Goal: Information Seeking & Learning: Understand process/instructions

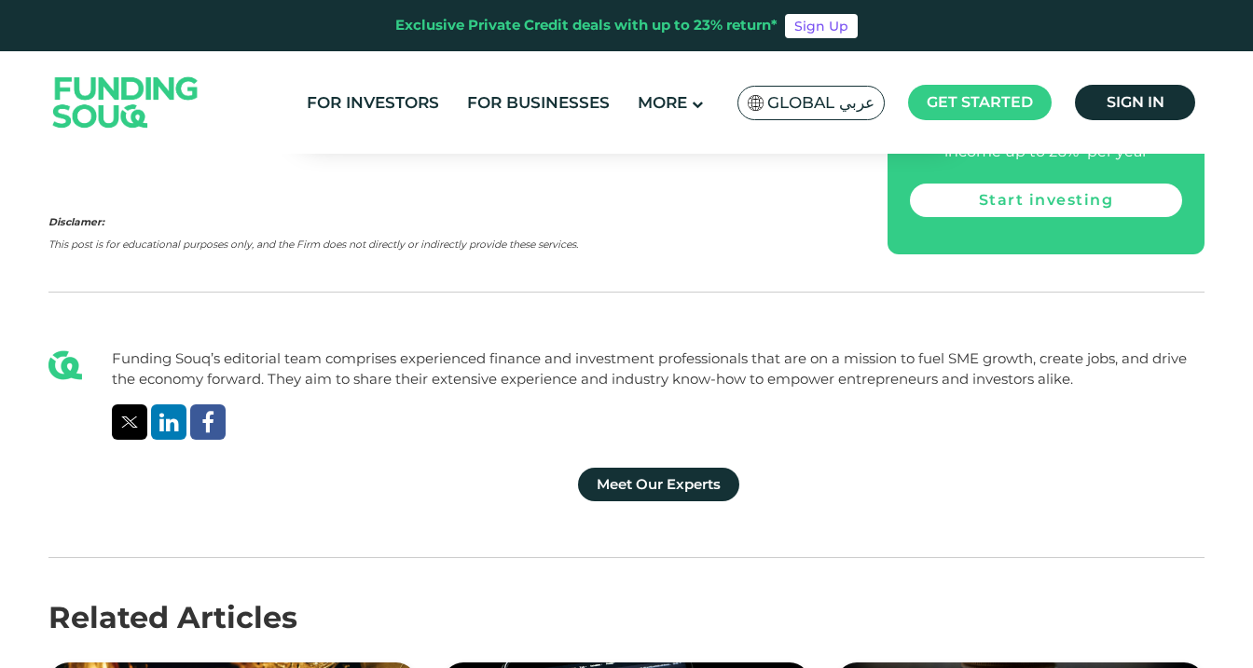
scroll to position [5062, 0]
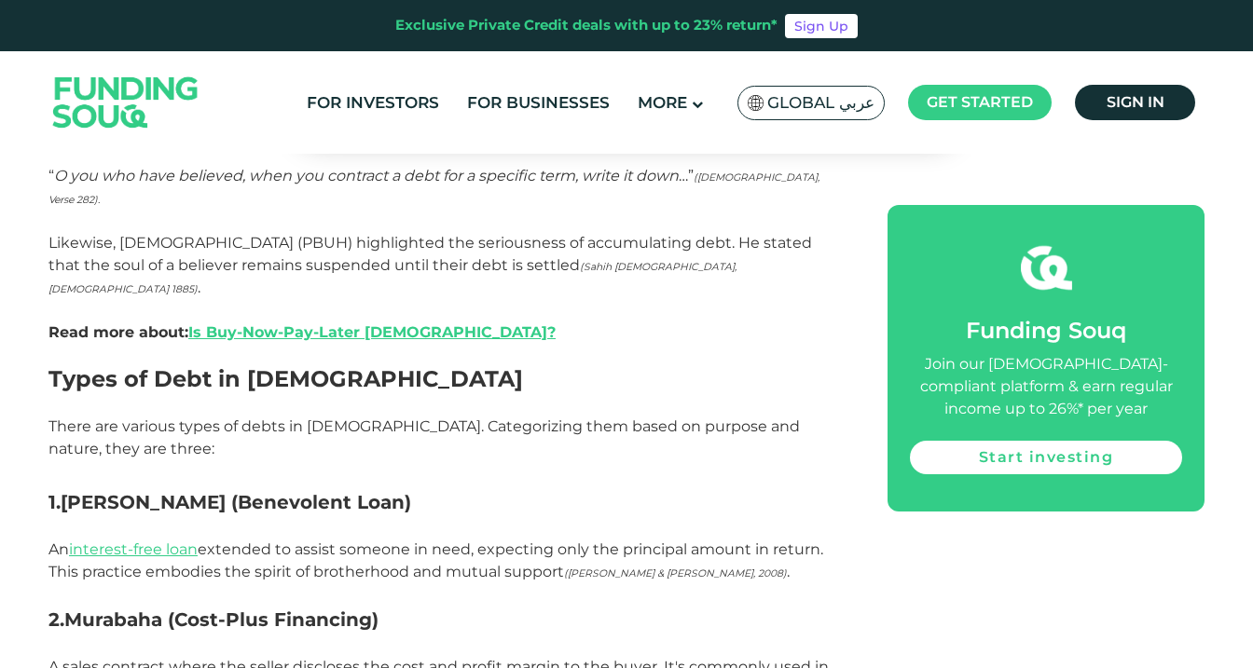
scroll to position [0, 0]
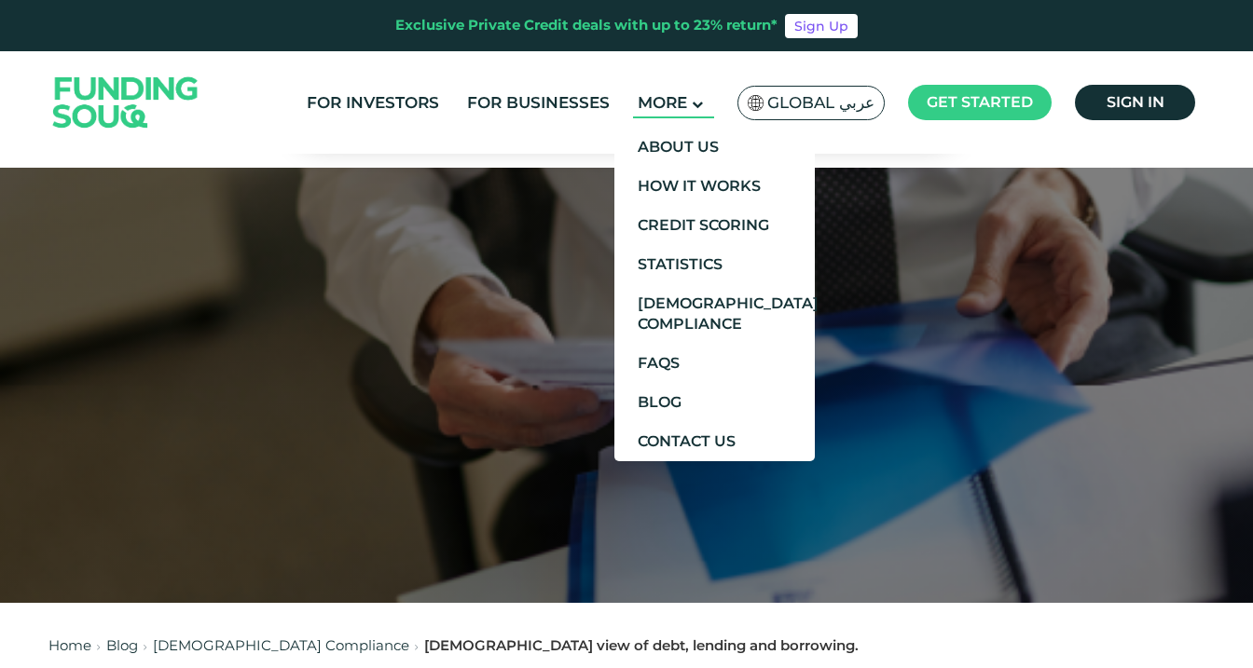
click at [698, 104] on icon at bounding box center [697, 104] width 11 height 11
click at [714, 185] on link "How It Works" at bounding box center [714, 186] width 200 height 39
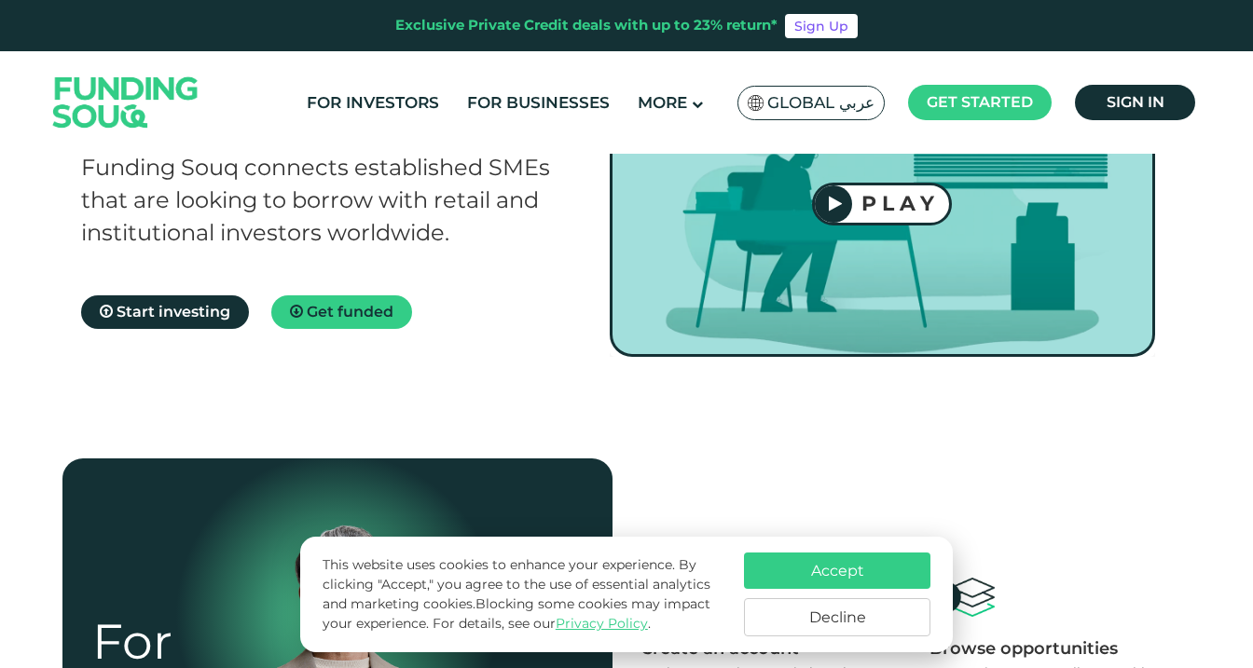
click at [835, 571] on button "Accept" at bounding box center [837, 571] width 186 height 36
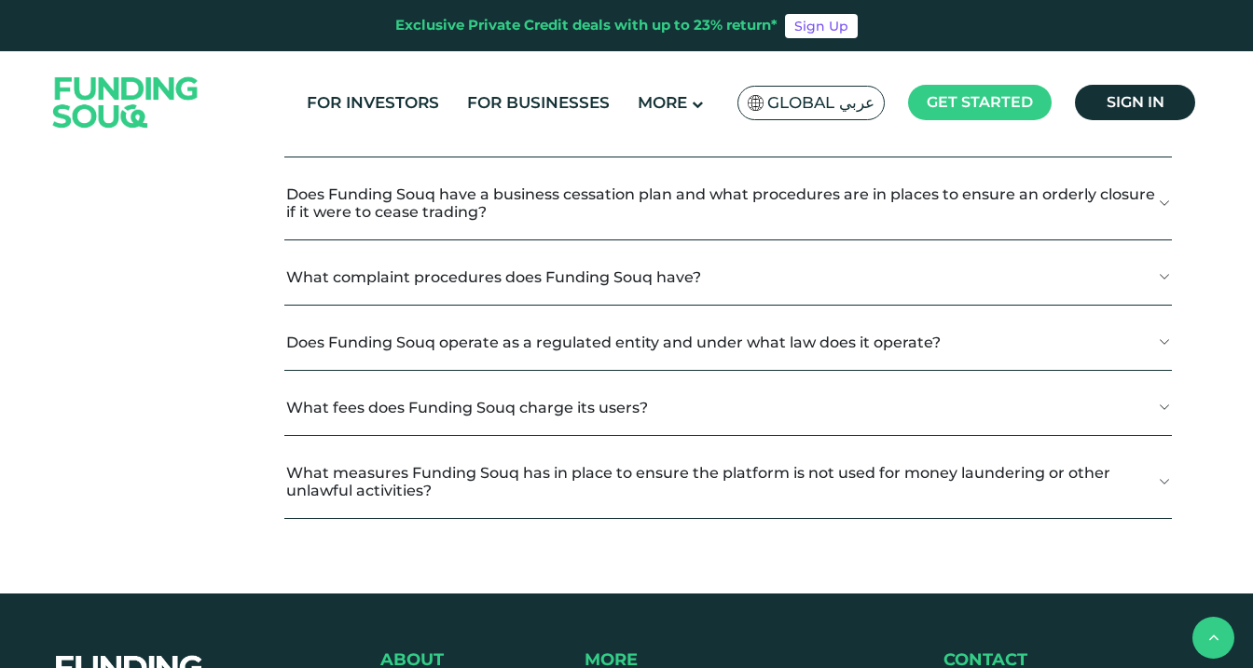
scroll to position [2248, 0]
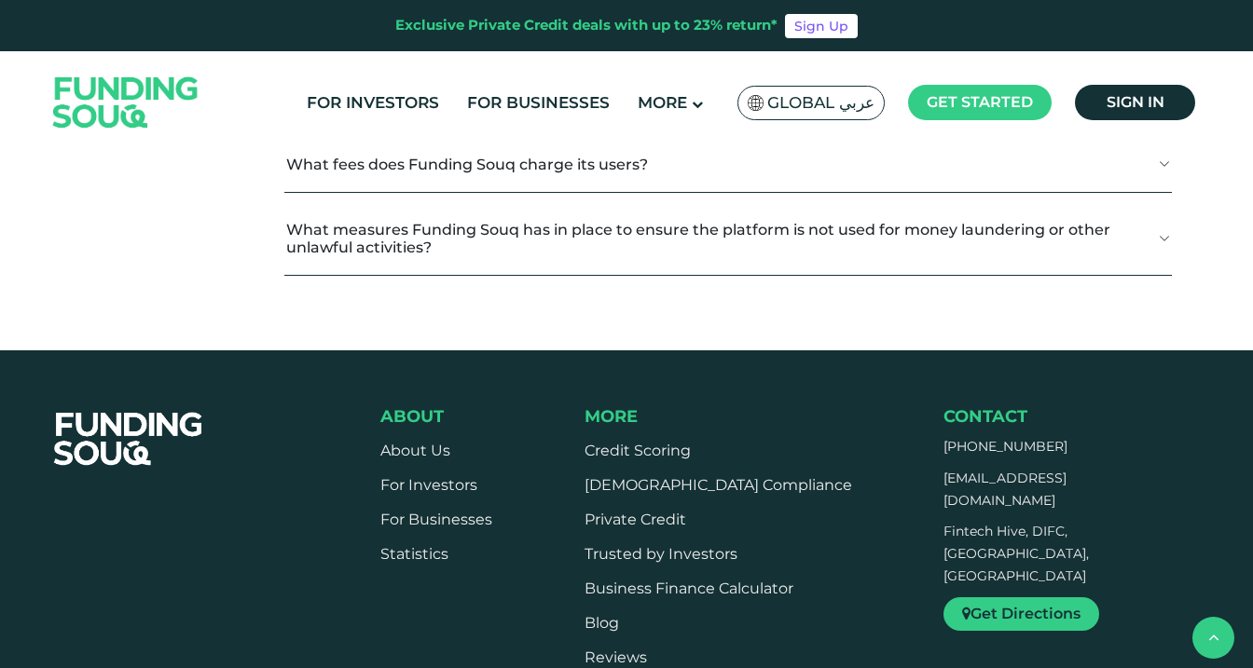
scroll to position [2513, 0]
